Goal: Task Accomplishment & Management: Manage account settings

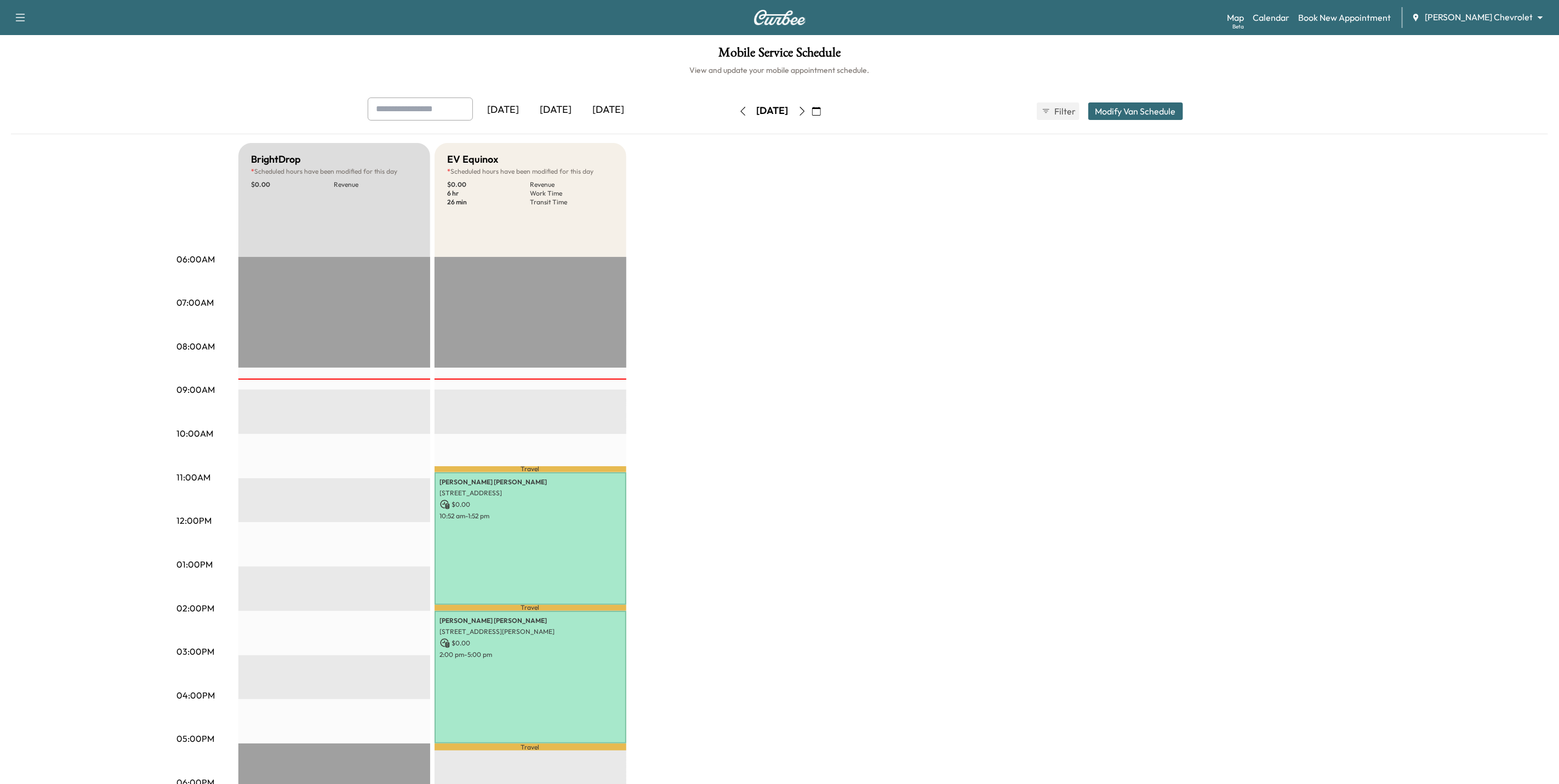
click at [806, 111] on icon "button" at bounding box center [802, 111] width 8 height 8
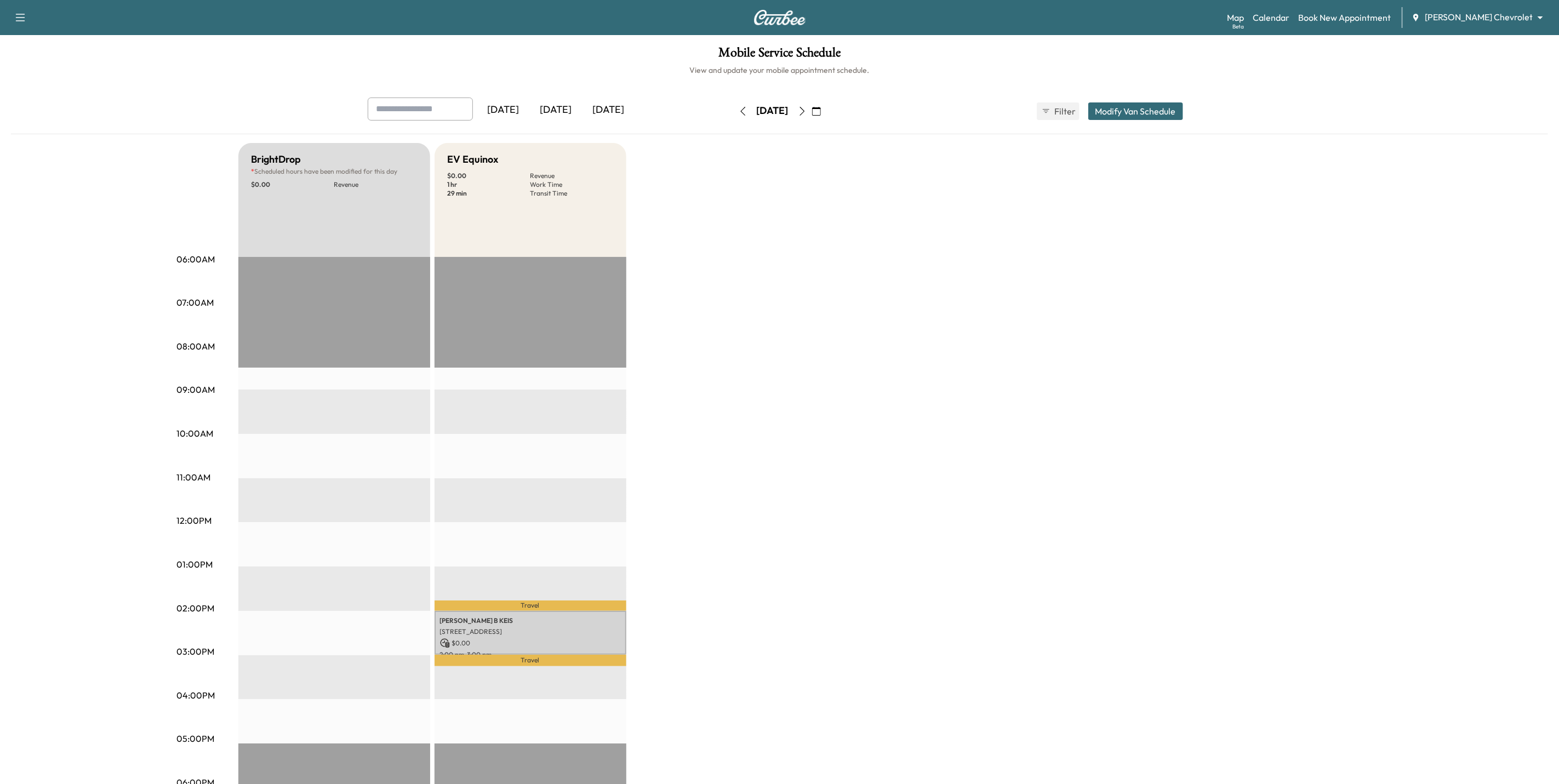
click at [734, 119] on button "button" at bounding box center [743, 111] width 19 height 18
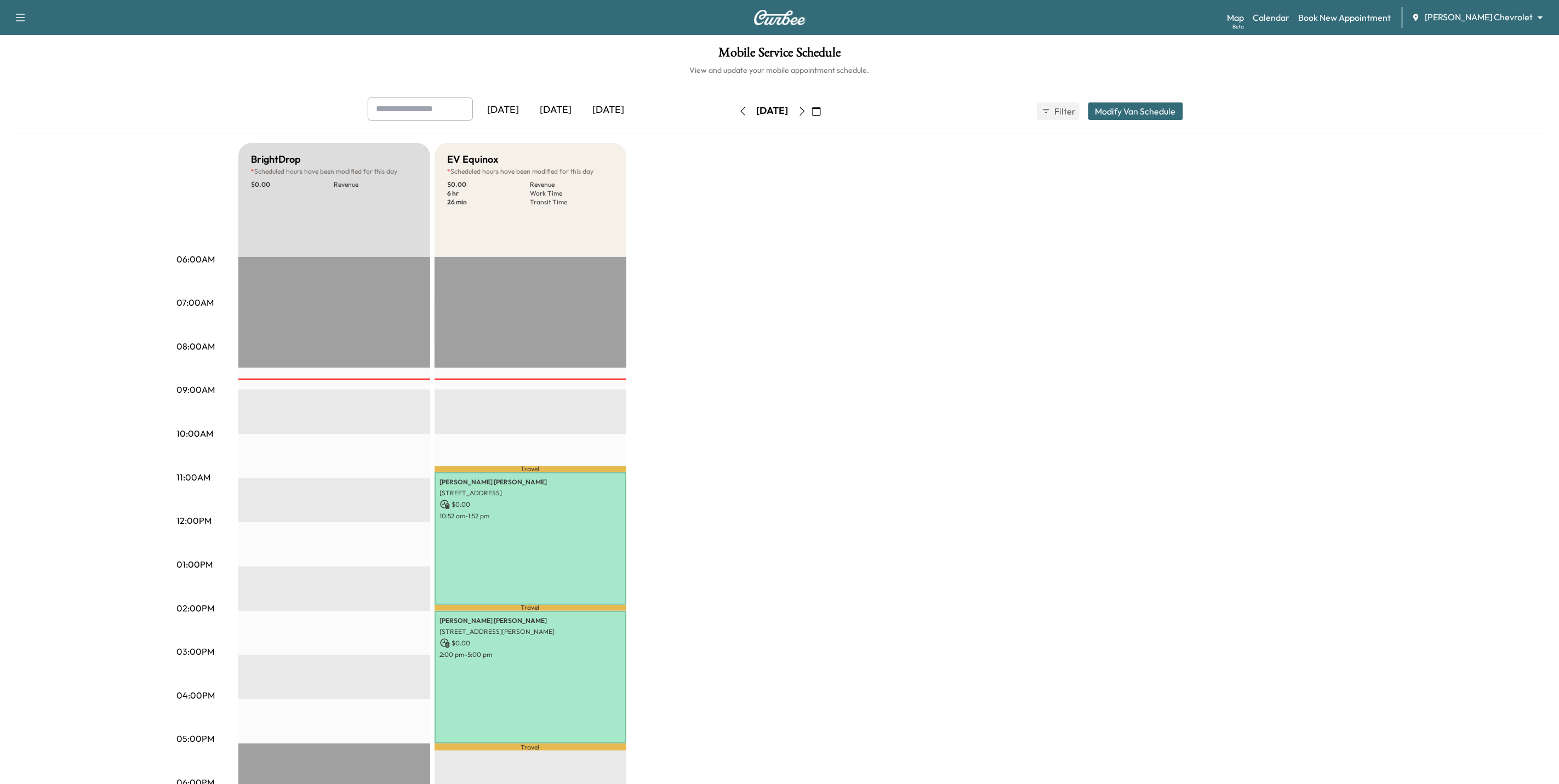
click at [806, 111] on icon "button" at bounding box center [802, 111] width 8 height 8
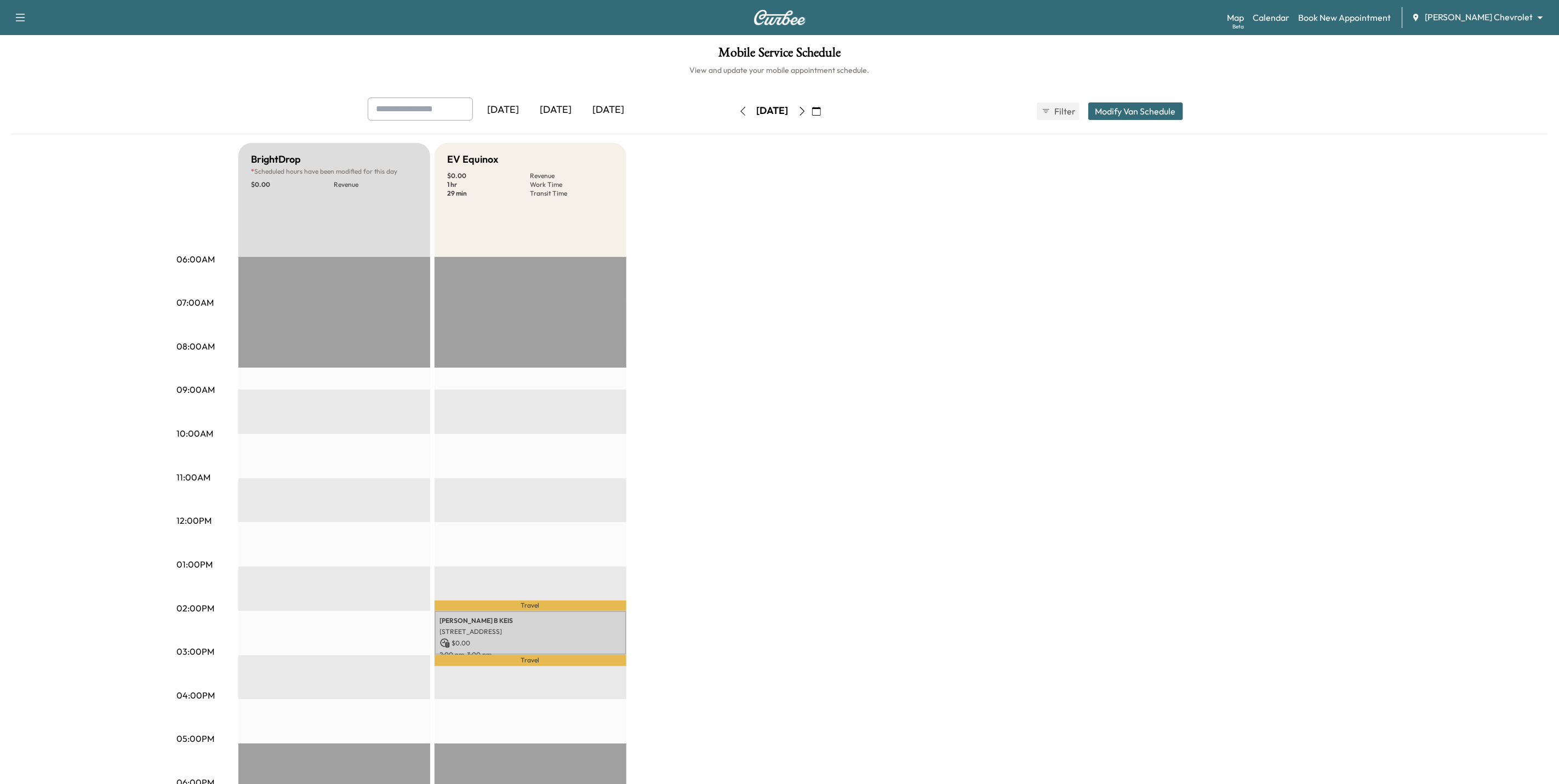
click at [1496, 18] on body "Support Log Out Map Beta Calendar Book New Appointment [PERSON_NAME] Chevrolet …" at bounding box center [780, 392] width 1559 height 784
click at [1500, 53] on span "[PERSON_NAME] GMC" at bounding box center [1512, 59] width 89 height 13
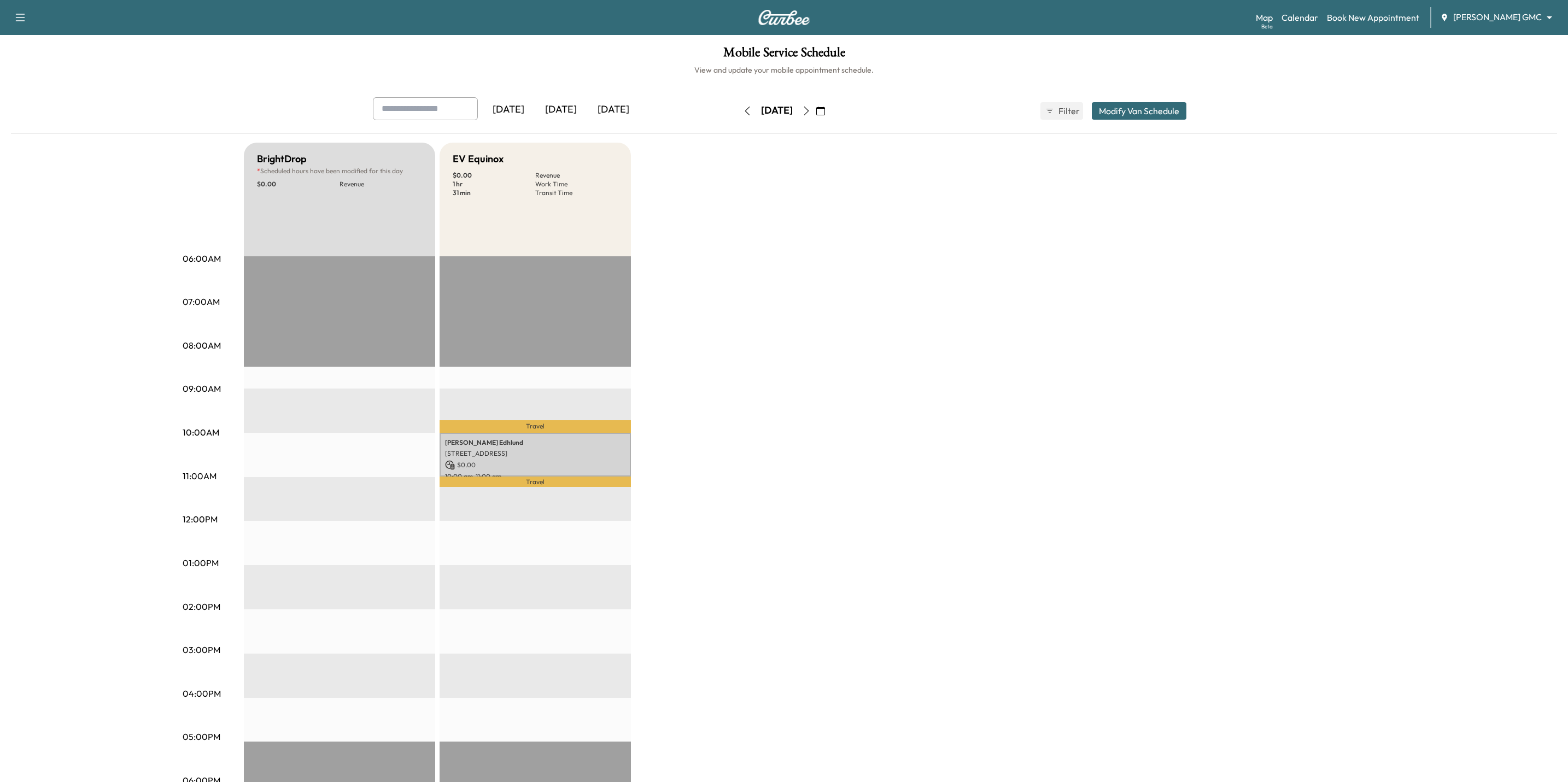
click at [1490, 14] on body "Support Log Out Map Beta Calendar Book New Appointment [PERSON_NAME] GMC ******…" at bounding box center [784, 391] width 1568 height 782
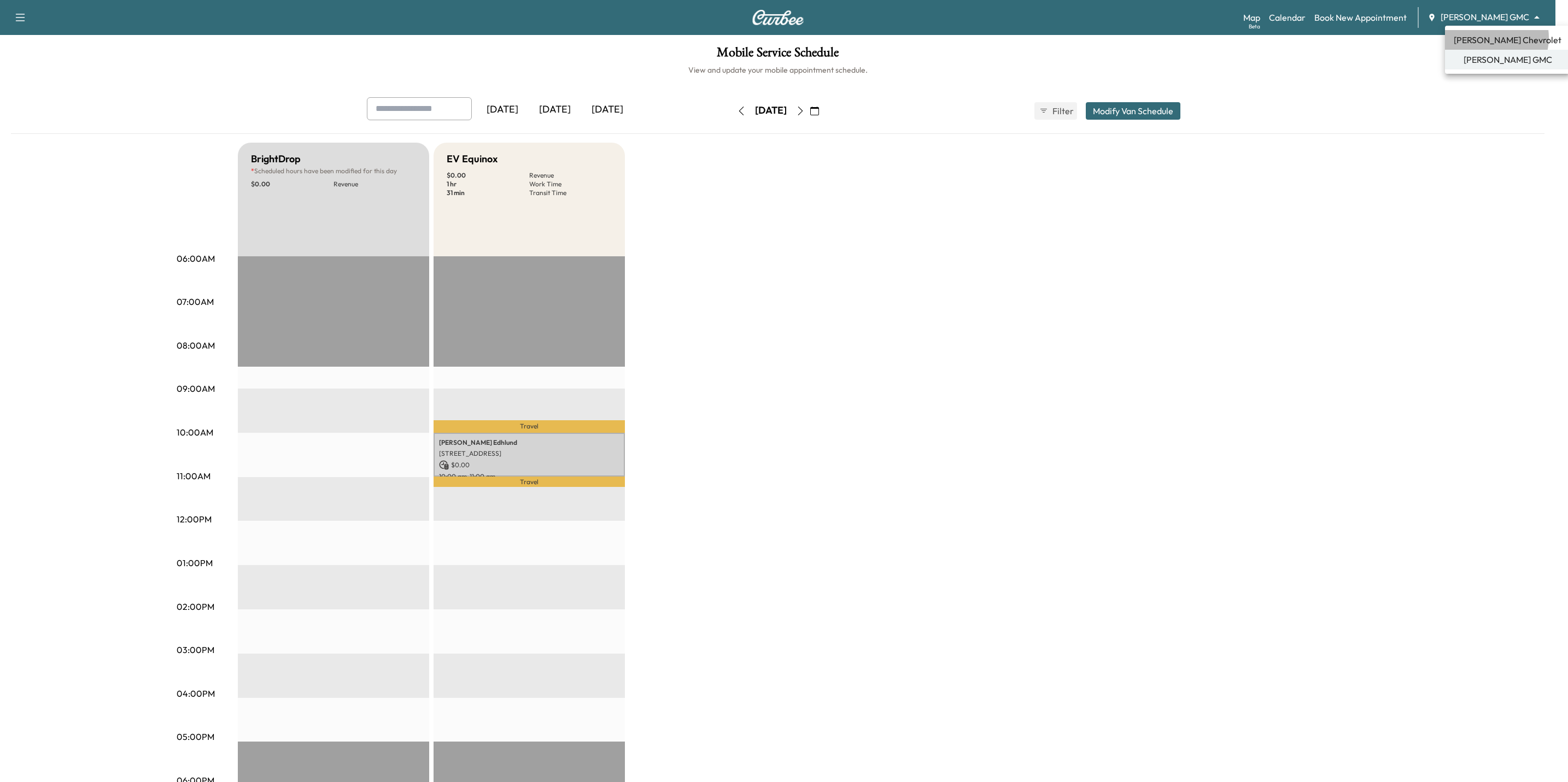
click at [1490, 38] on span "[PERSON_NAME] Chevrolet" at bounding box center [1507, 40] width 107 height 13
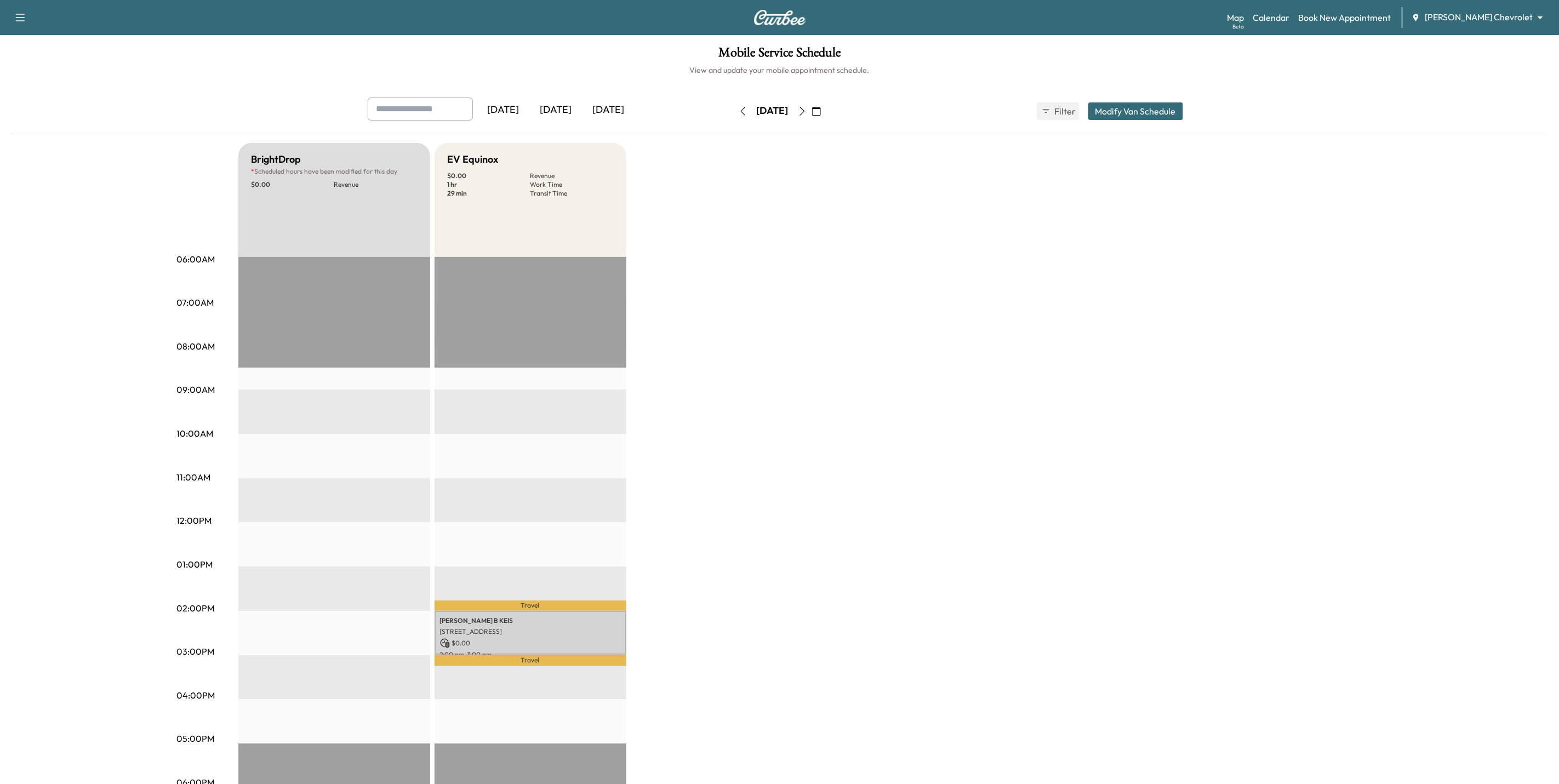
click at [1465, 16] on body "Support Log Out Map Beta Calendar Book New Appointment [PERSON_NAME] Chevrolet …" at bounding box center [780, 392] width 1559 height 784
click at [1487, 63] on span "[PERSON_NAME] GMC" at bounding box center [1512, 59] width 89 height 13
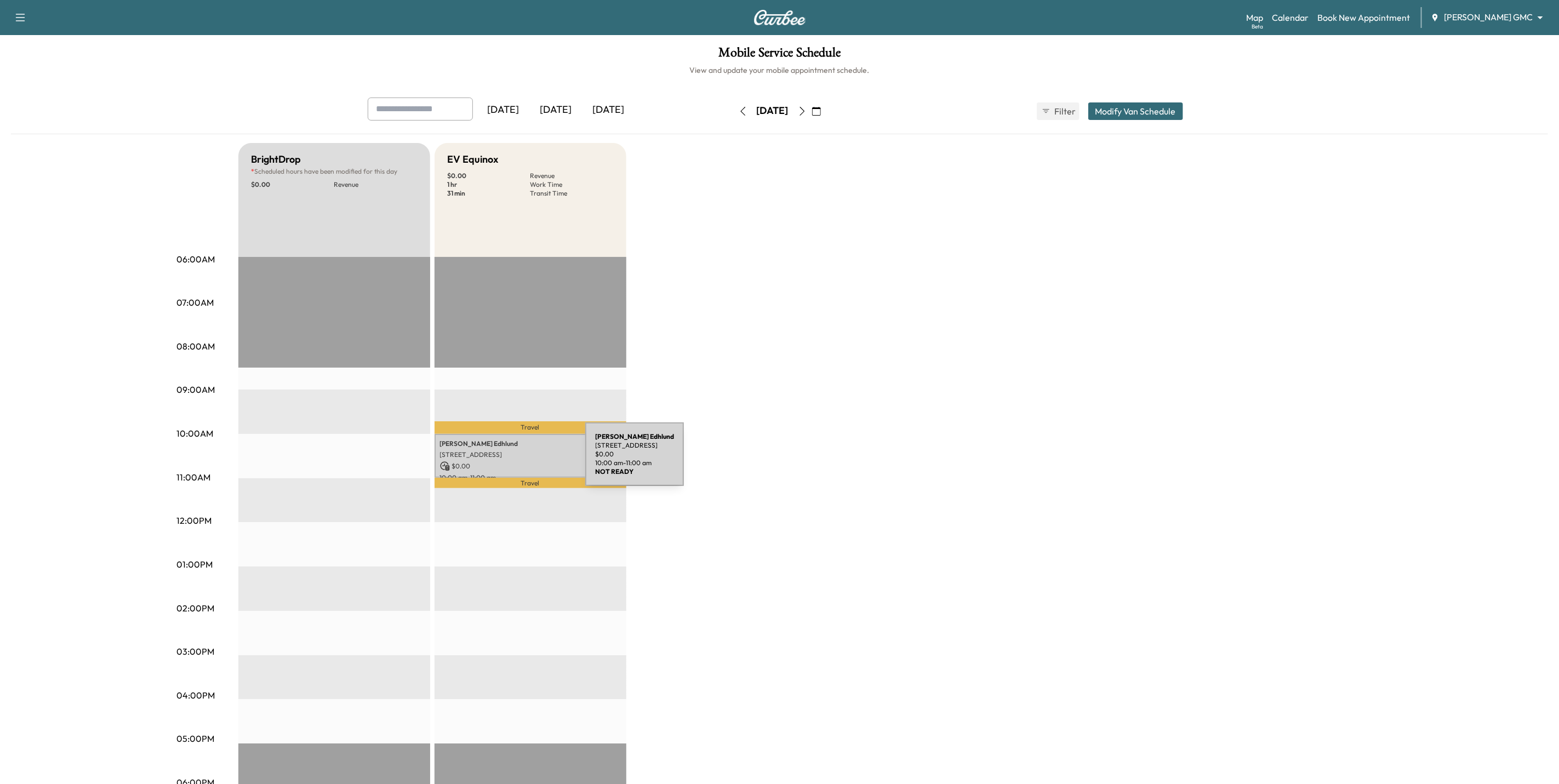
click at [502, 462] on p "$ 0.00" at bounding box center [531, 466] width 181 height 10
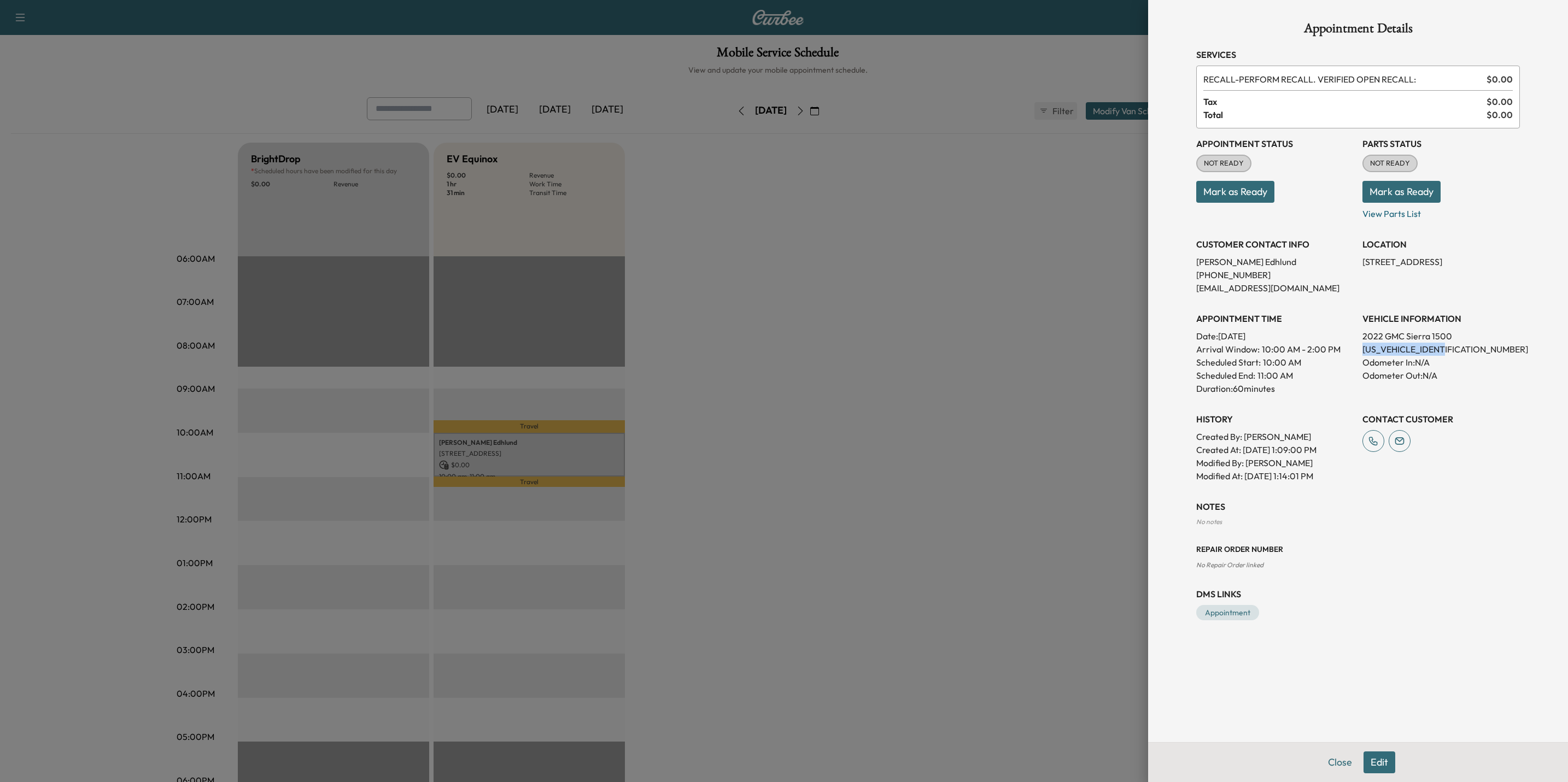
drag, startPoint x: 1466, startPoint y: 349, endPoint x: 1361, endPoint y: 355, distance: 105.2
click at [1362, 355] on p "[US_VEHICLE_IDENTIFICATION_NUMBER]" at bounding box center [1441, 349] width 158 height 13
drag, startPoint x: 1361, startPoint y: 355, endPoint x: 1371, endPoint y: 347, distance: 12.8
copy p "[US_VEHICLE_IDENTIFICATION_NUMBER]"
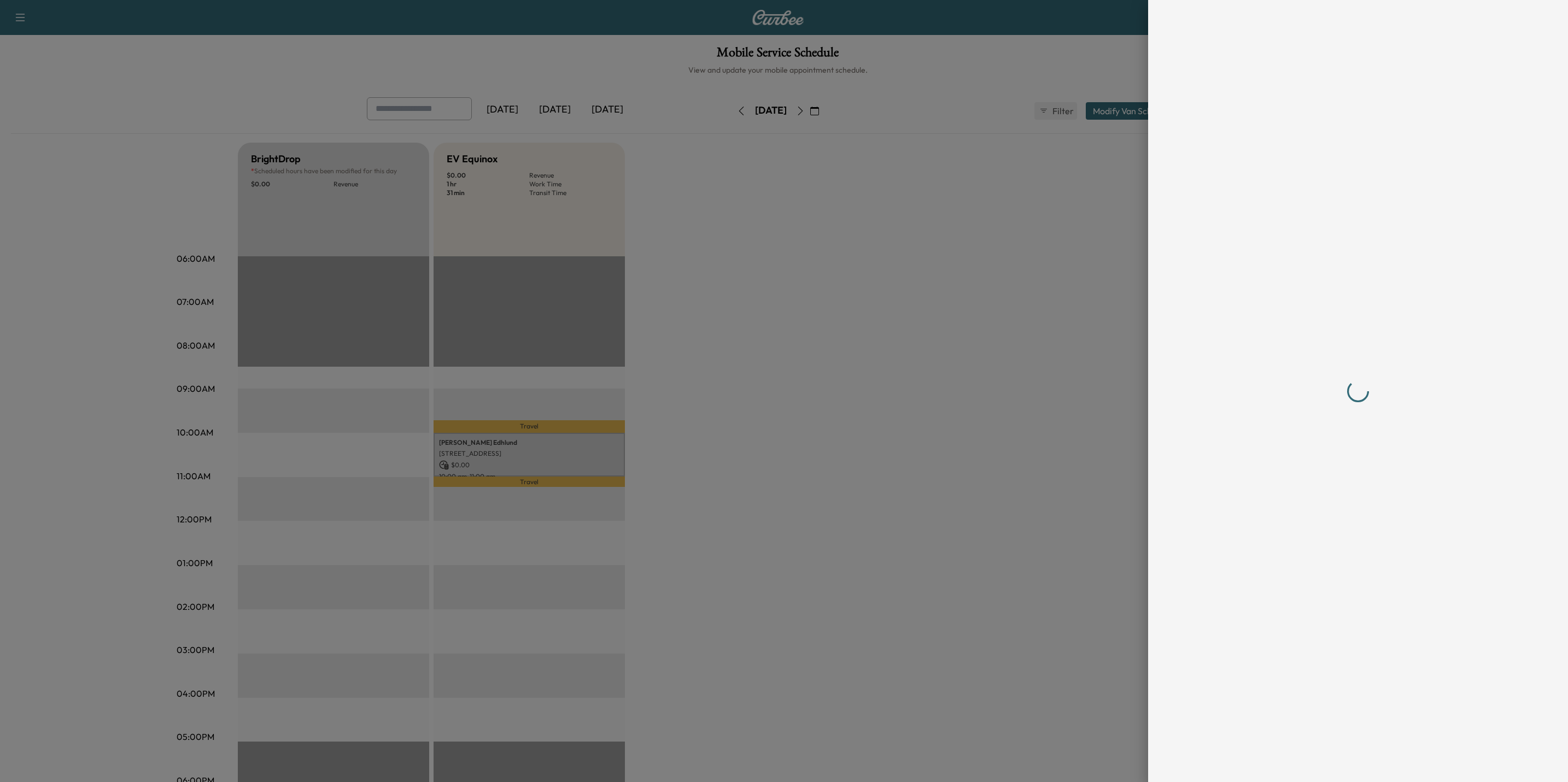
click at [1087, 422] on div at bounding box center [784, 391] width 1568 height 782
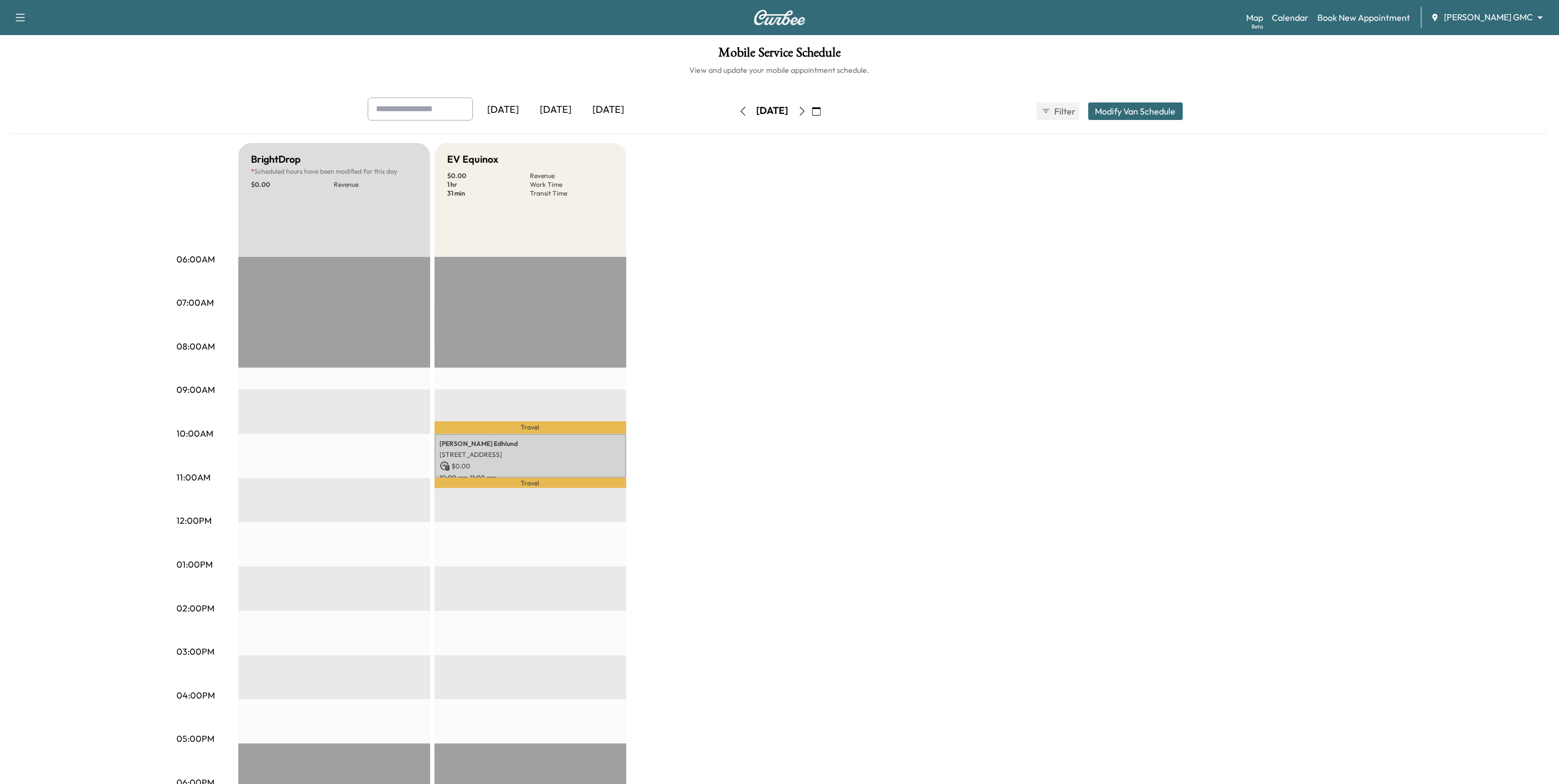
click at [1501, 15] on body "Support Log Out Map Beta Calendar Book New Appointment [PERSON_NAME] GMC ******…" at bounding box center [780, 392] width 1559 height 784
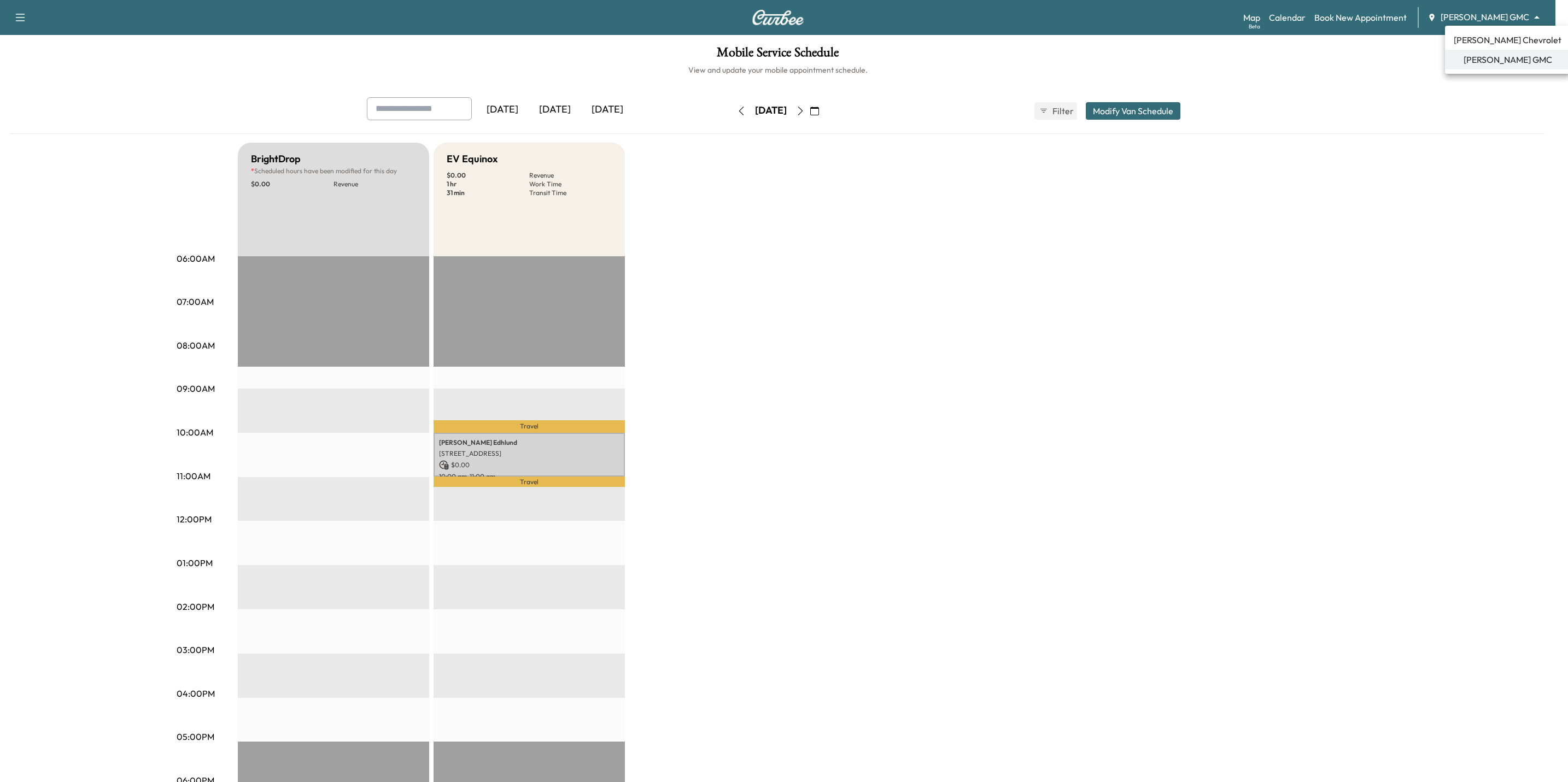
click at [1497, 38] on span "[PERSON_NAME] Chevrolet" at bounding box center [1507, 40] width 107 height 13
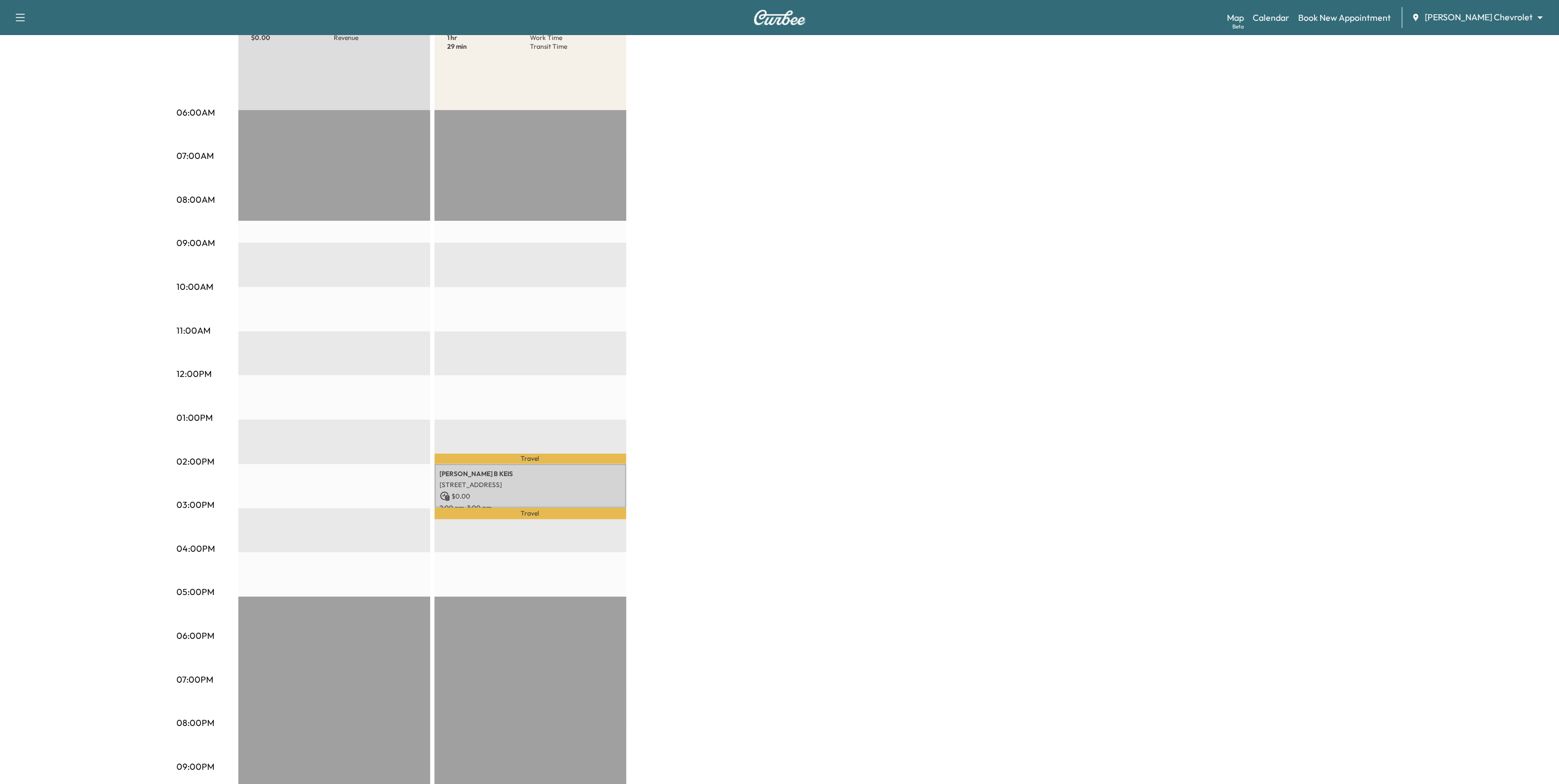
scroll to position [164, 0]
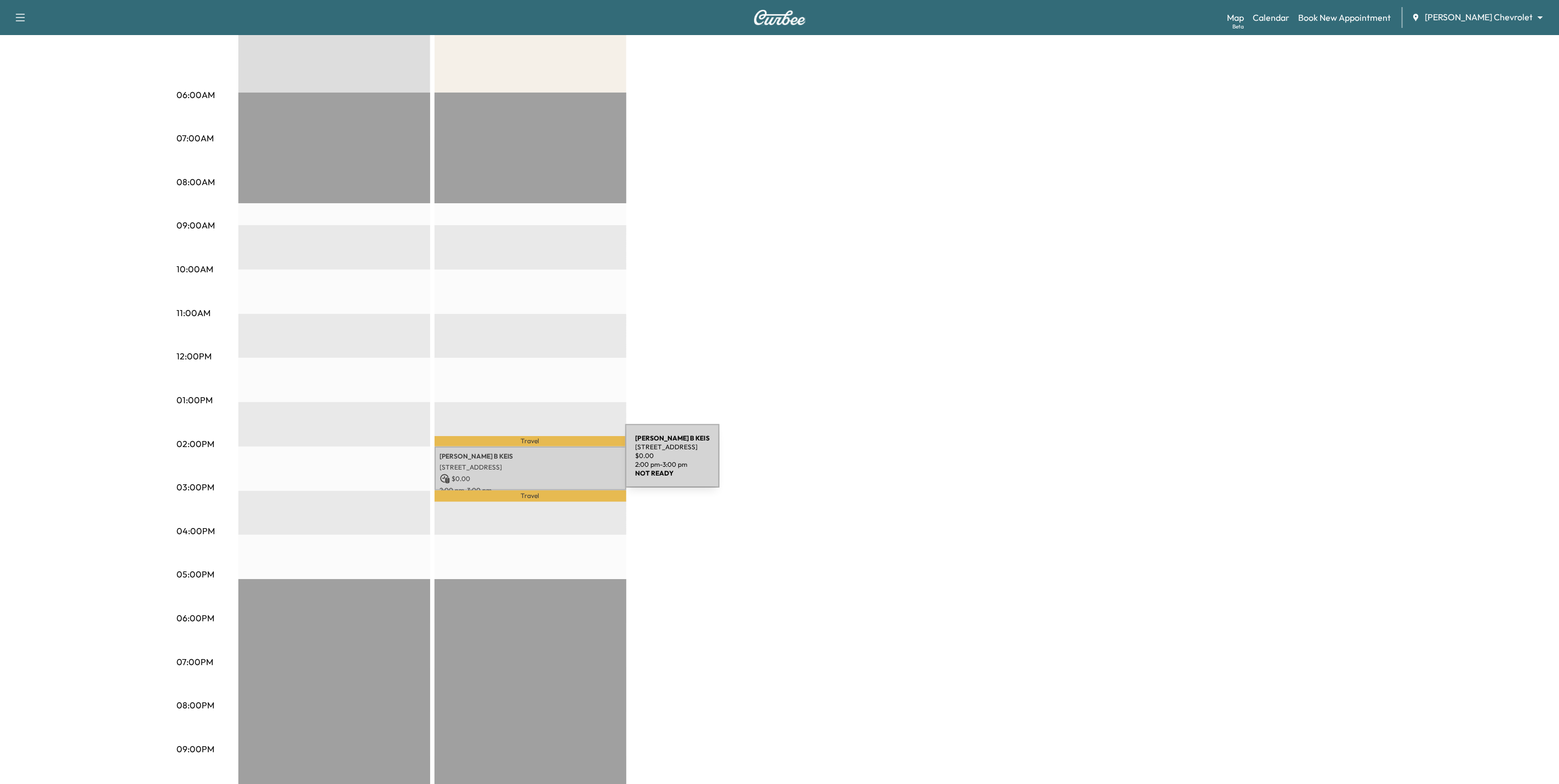
click at [543, 463] on p "[STREET_ADDRESS]" at bounding box center [531, 466] width 181 height 8
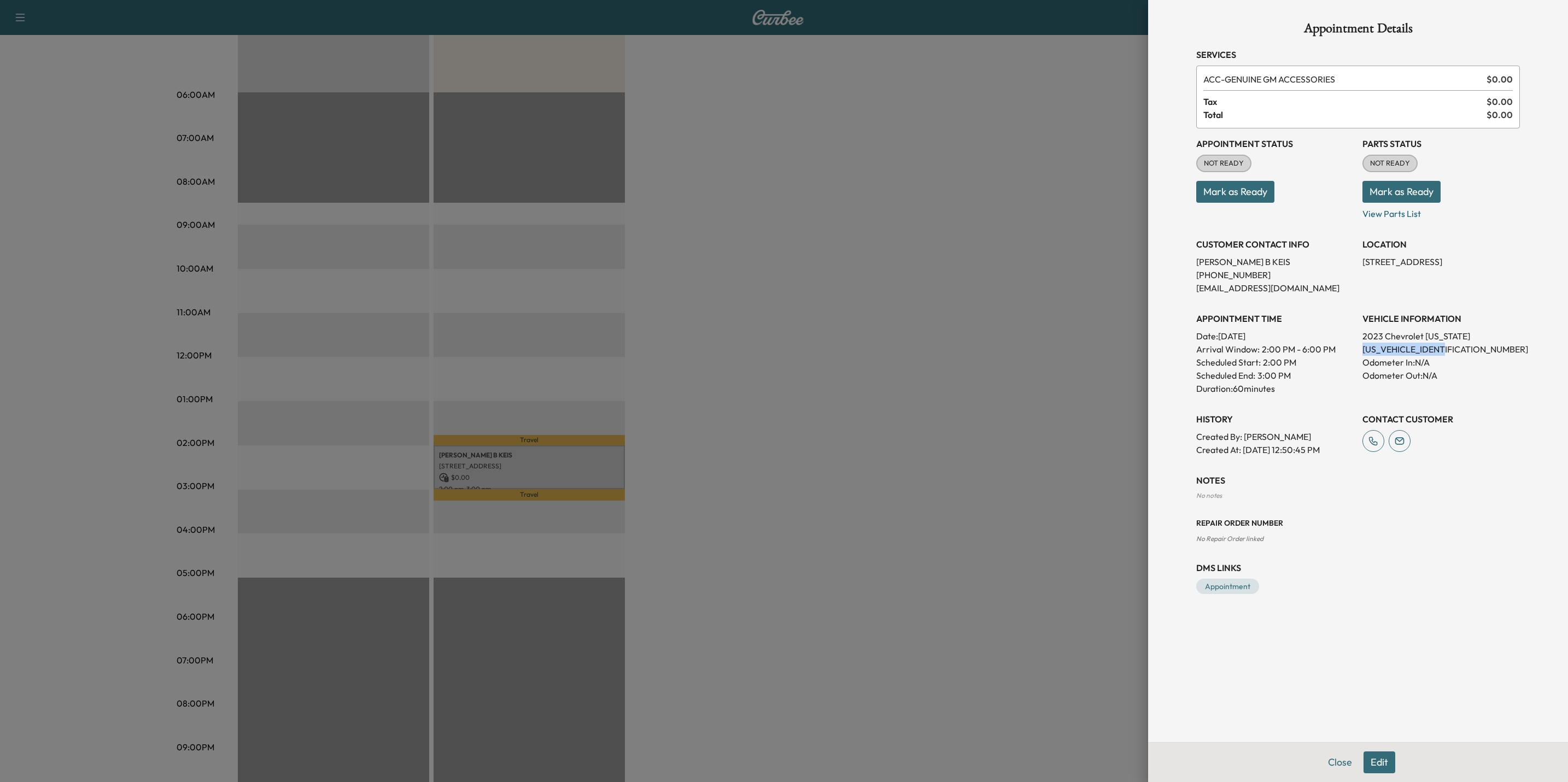
drag, startPoint x: 1461, startPoint y: 343, endPoint x: 1361, endPoint y: 347, distance: 100.1
click at [1361, 347] on div "Appointment Status NOT READY Mark as Ready Parts Status NOT READY Mark as Ready…" at bounding box center [1357, 293] width 323 height 328
drag, startPoint x: 1361, startPoint y: 347, endPoint x: 1369, endPoint y: 343, distance: 8.9
copy p "[US_VEHICLE_IDENTIFICATION_NUMBER]"
click at [999, 387] on div at bounding box center [784, 391] width 1568 height 782
